Goal: Transaction & Acquisition: Purchase product/service

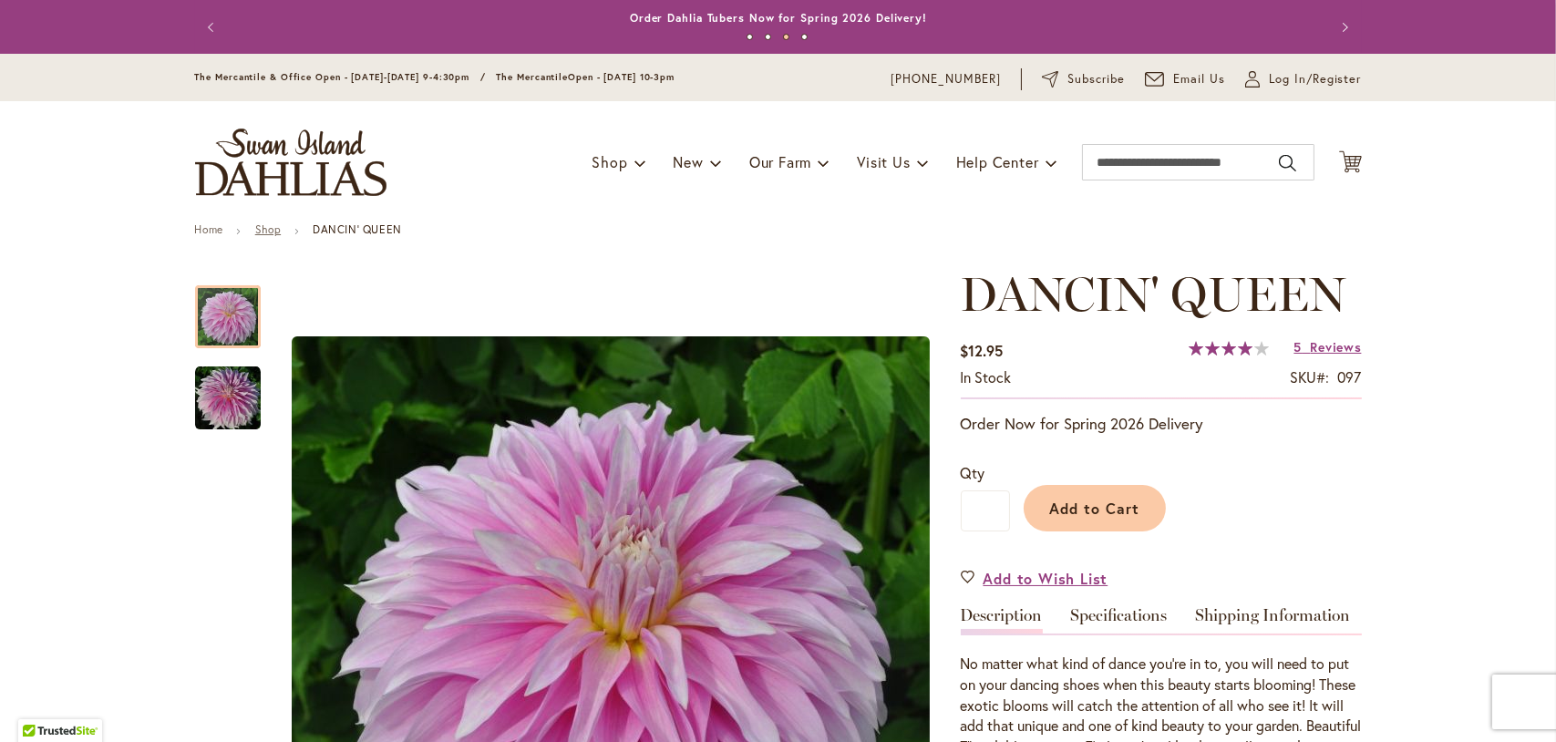
click at [258, 224] on link "Shop" at bounding box center [268, 229] width 26 height 14
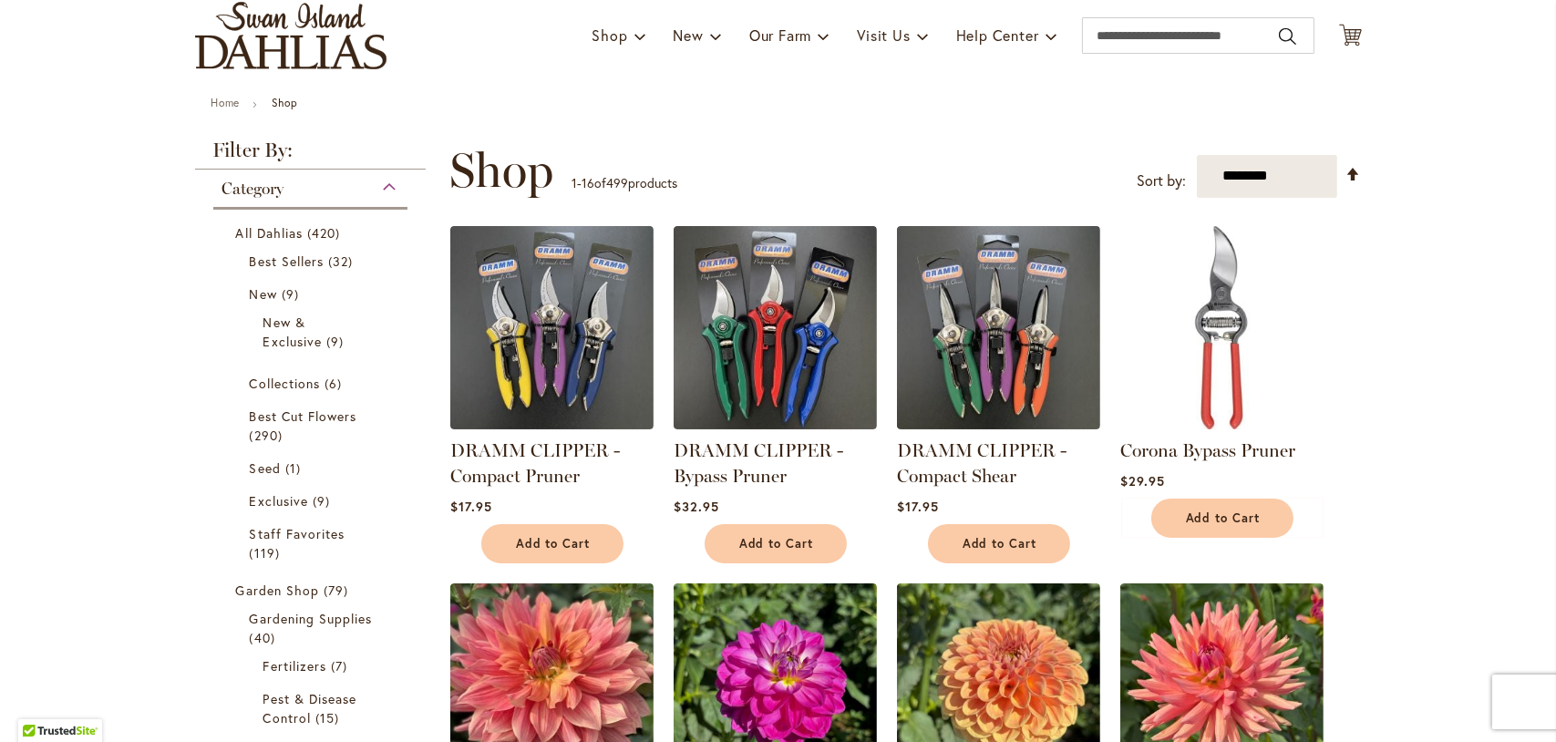
scroll to position [91, 0]
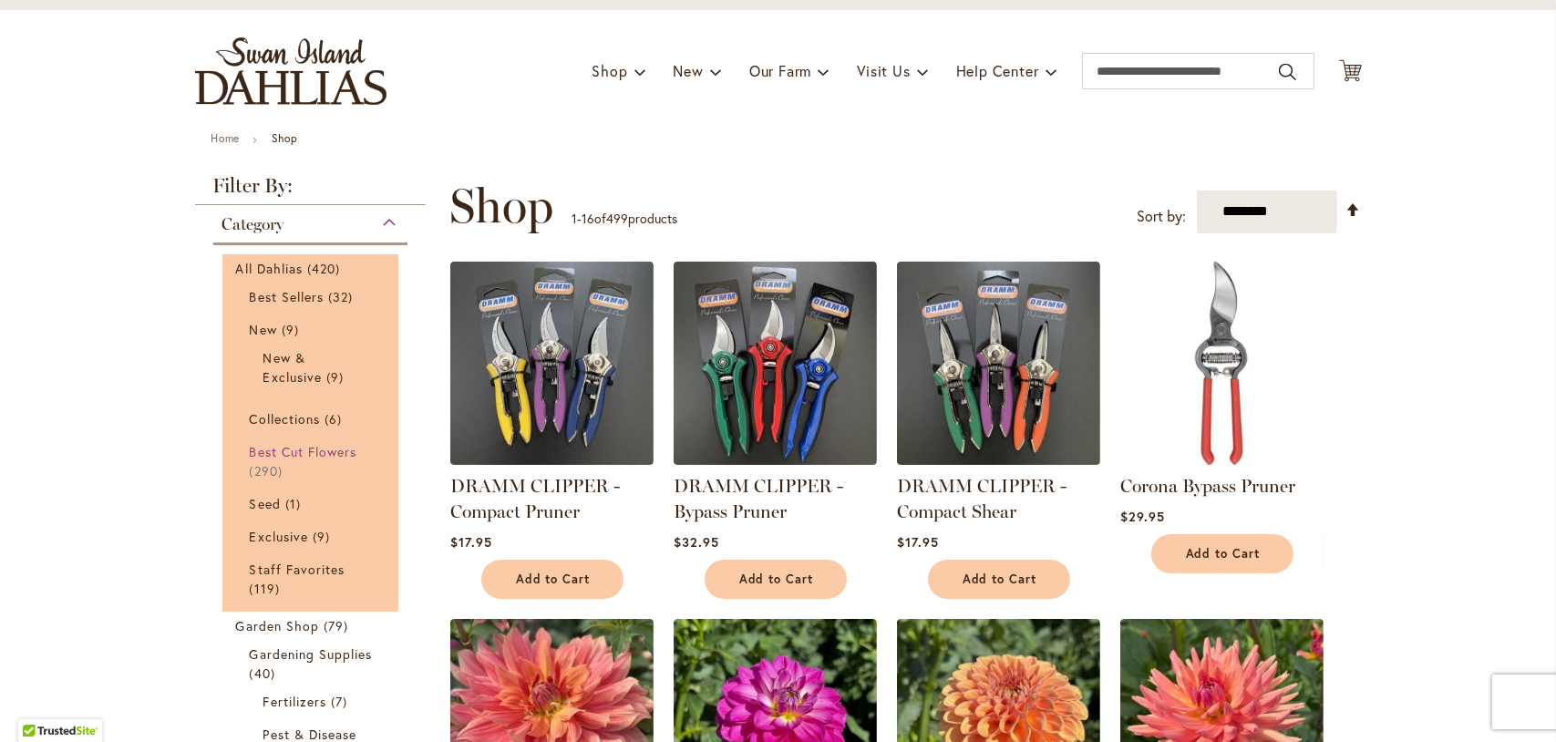
click at [309, 448] on span "Best Cut Flowers" at bounding box center [304, 451] width 108 height 17
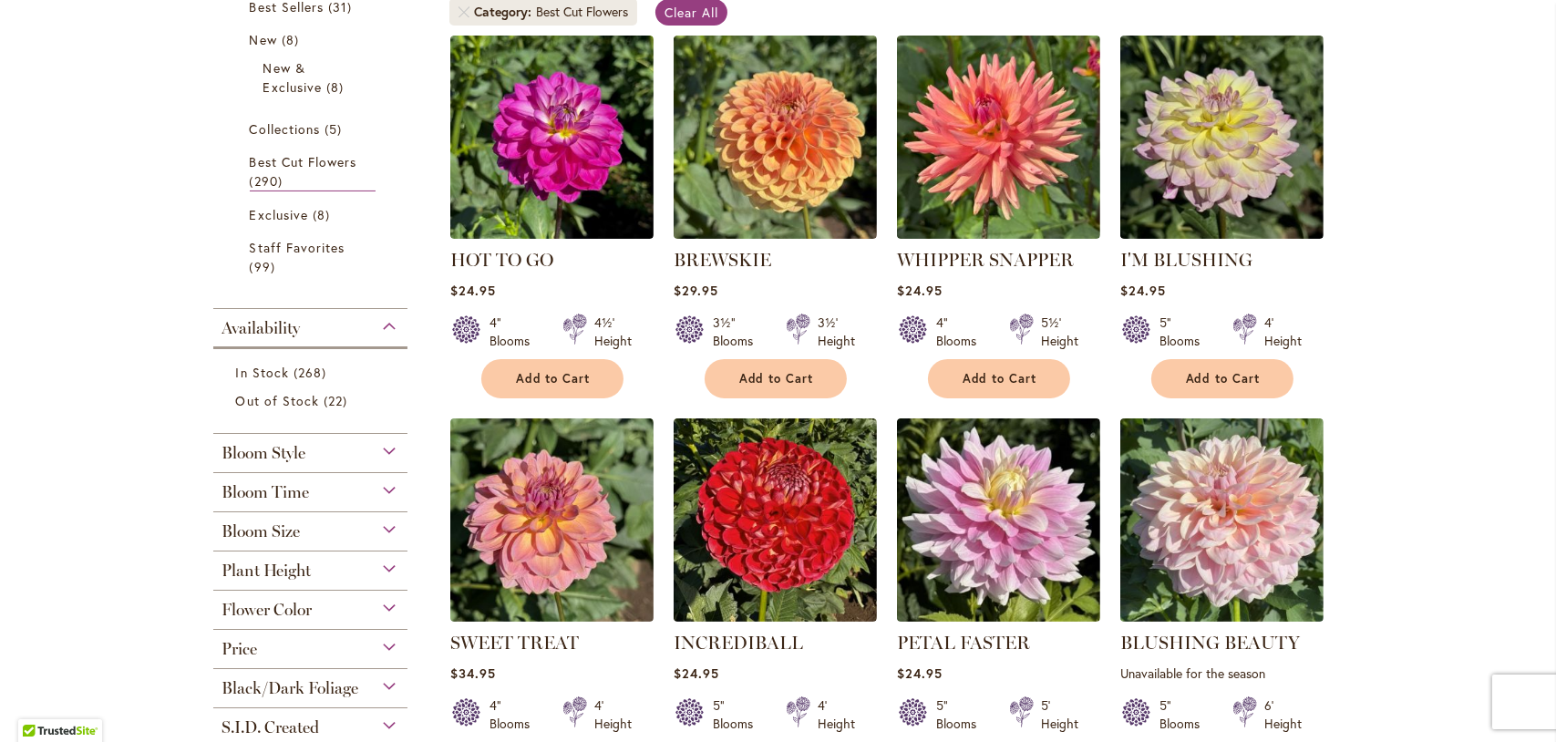
scroll to position [490, 0]
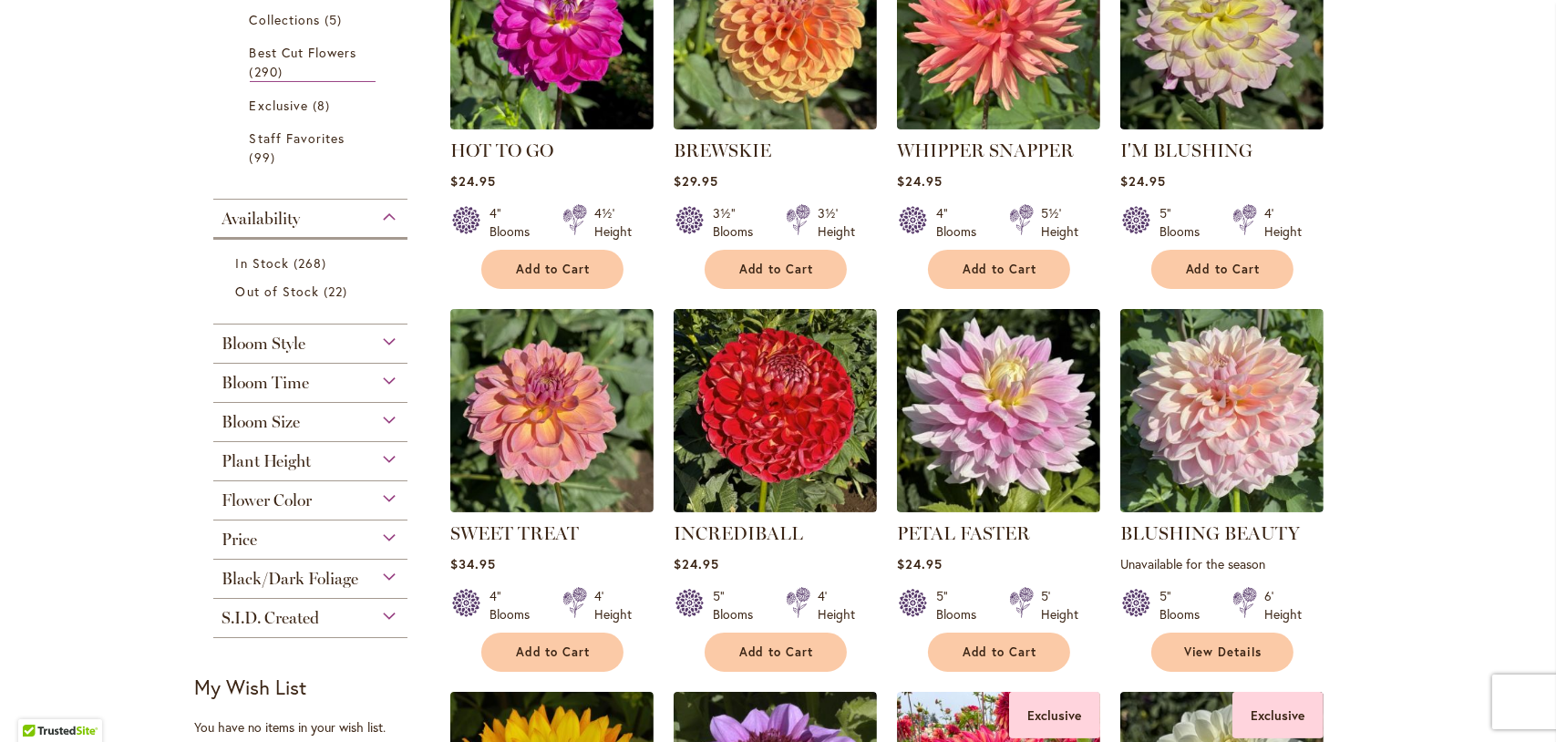
click at [381, 496] on div "Flower Color" at bounding box center [310, 495] width 195 height 29
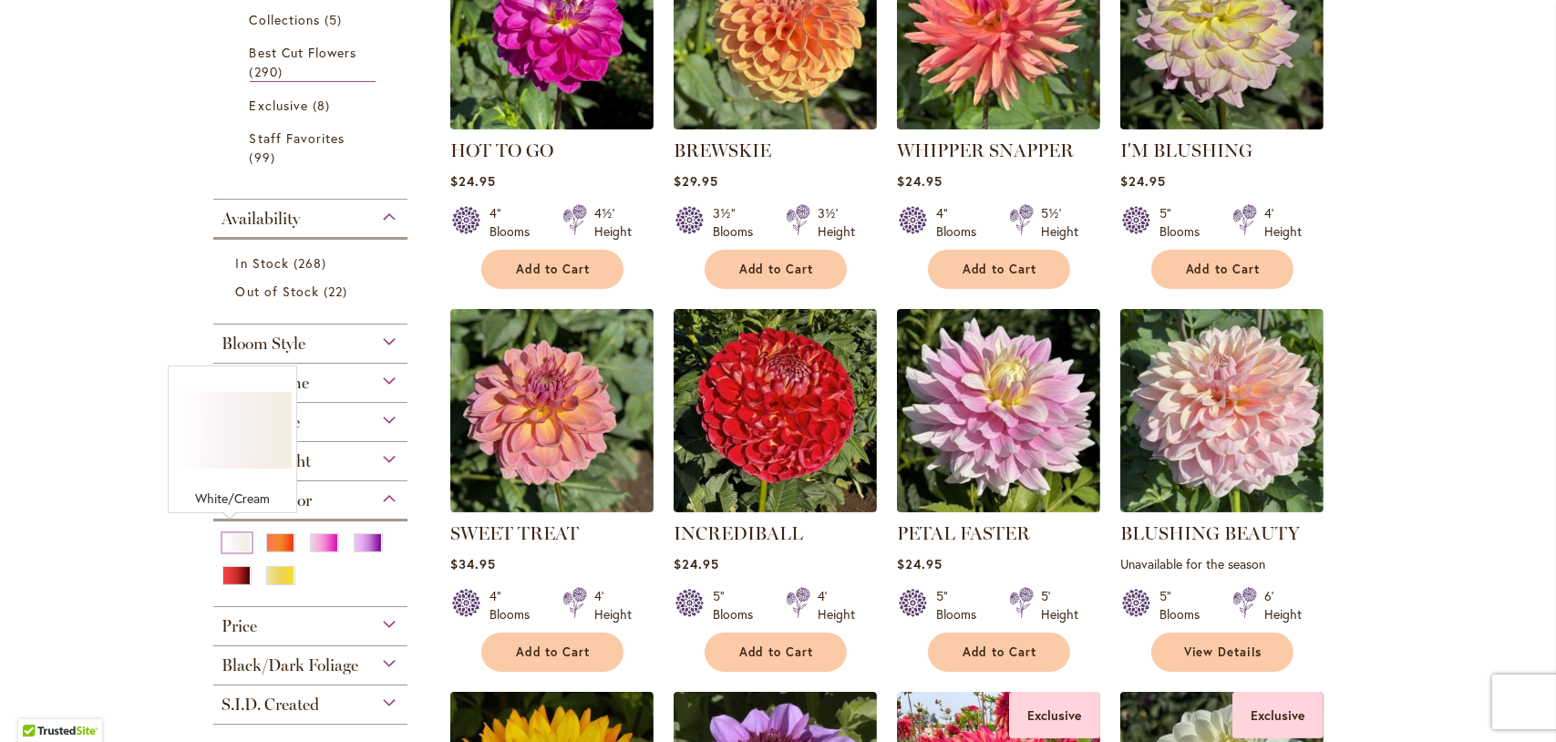
click at [230, 533] on div "White/Cream" at bounding box center [236, 542] width 29 height 19
